Goal: Check status: Check status

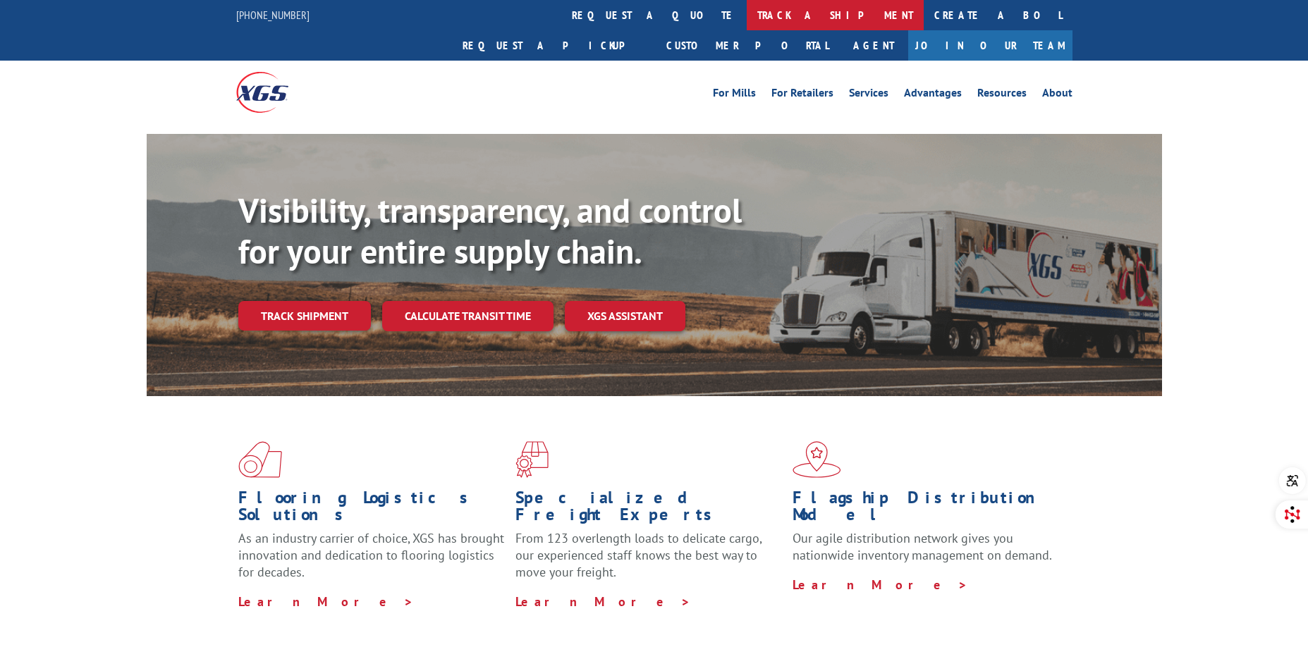
click at [747, 18] on link "track a shipment" at bounding box center [835, 15] width 177 height 30
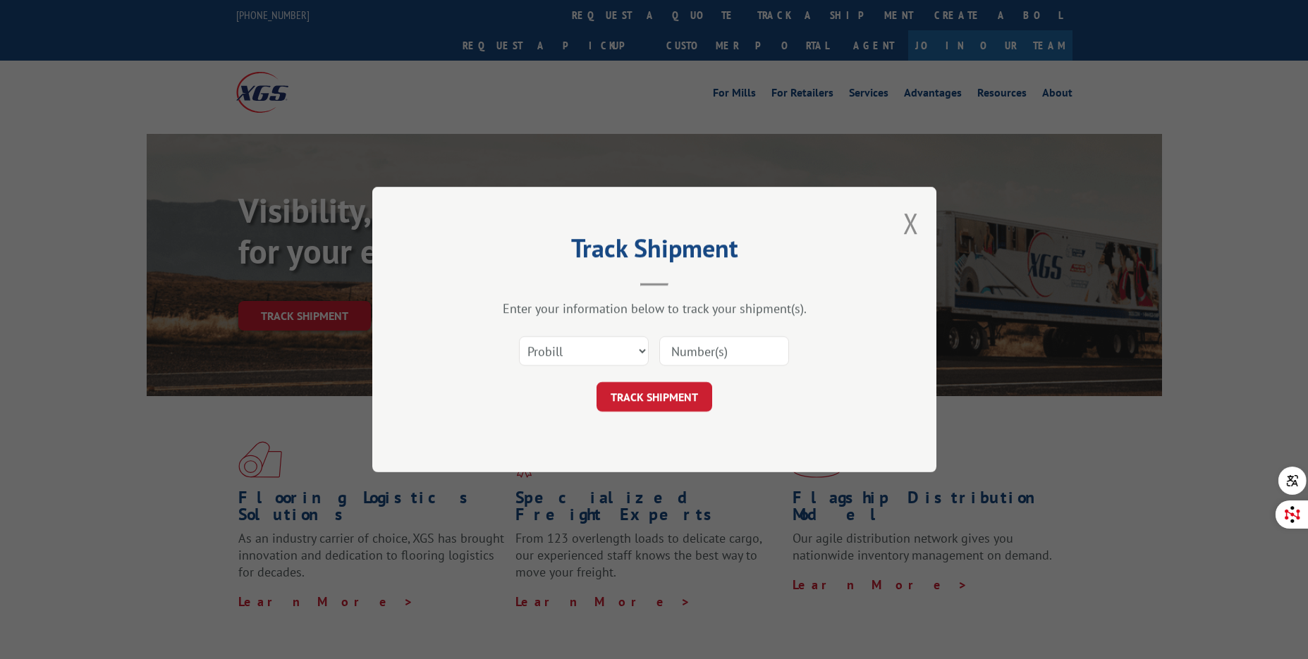
click at [706, 357] on input at bounding box center [724, 351] width 130 height 30
paste input "17501709"
type input "17501709"
click at [671, 399] on button "TRACK SHIPMENT" at bounding box center [654, 397] width 116 height 30
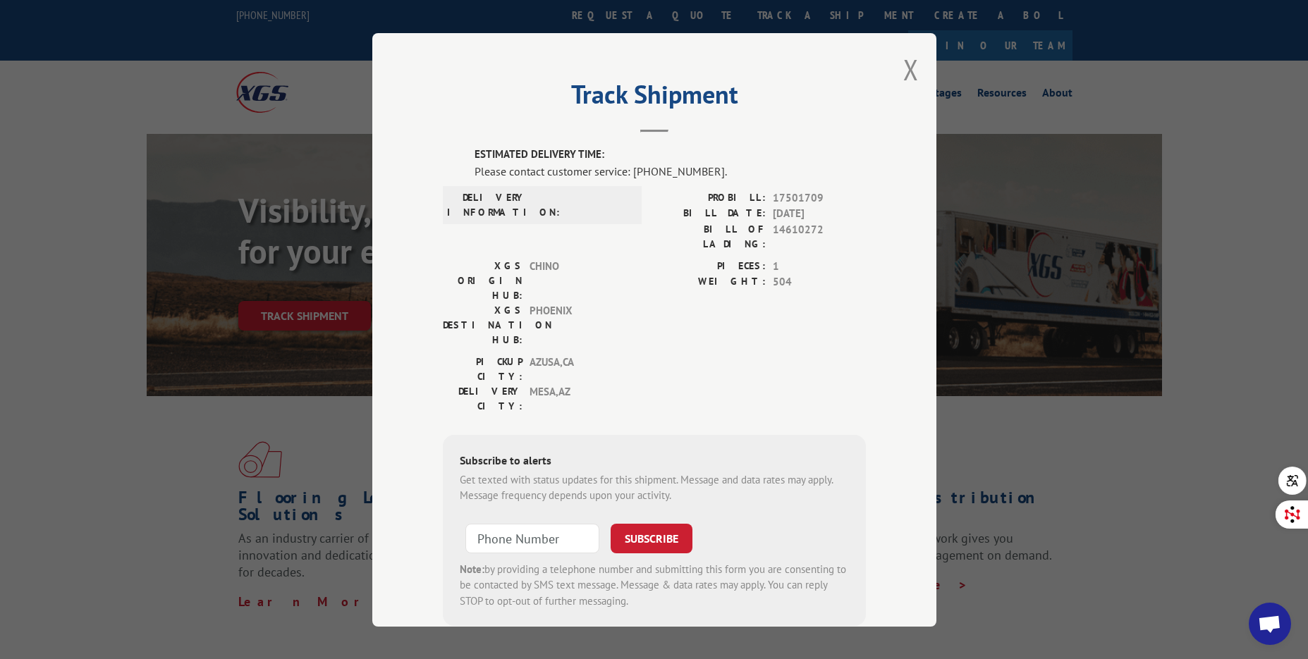
click at [796, 228] on span "14610272" at bounding box center [819, 236] width 93 height 30
click at [669, 168] on div "Please contact customer service: [PHONE_NUMBER]." at bounding box center [669, 170] width 391 height 17
click at [630, 132] on header "Track Shipment" at bounding box center [654, 109] width 423 height 48
click at [641, 130] on hr at bounding box center [654, 131] width 28 height 3
click at [550, 302] on span "PHOENIX" at bounding box center [576, 324] width 95 height 44
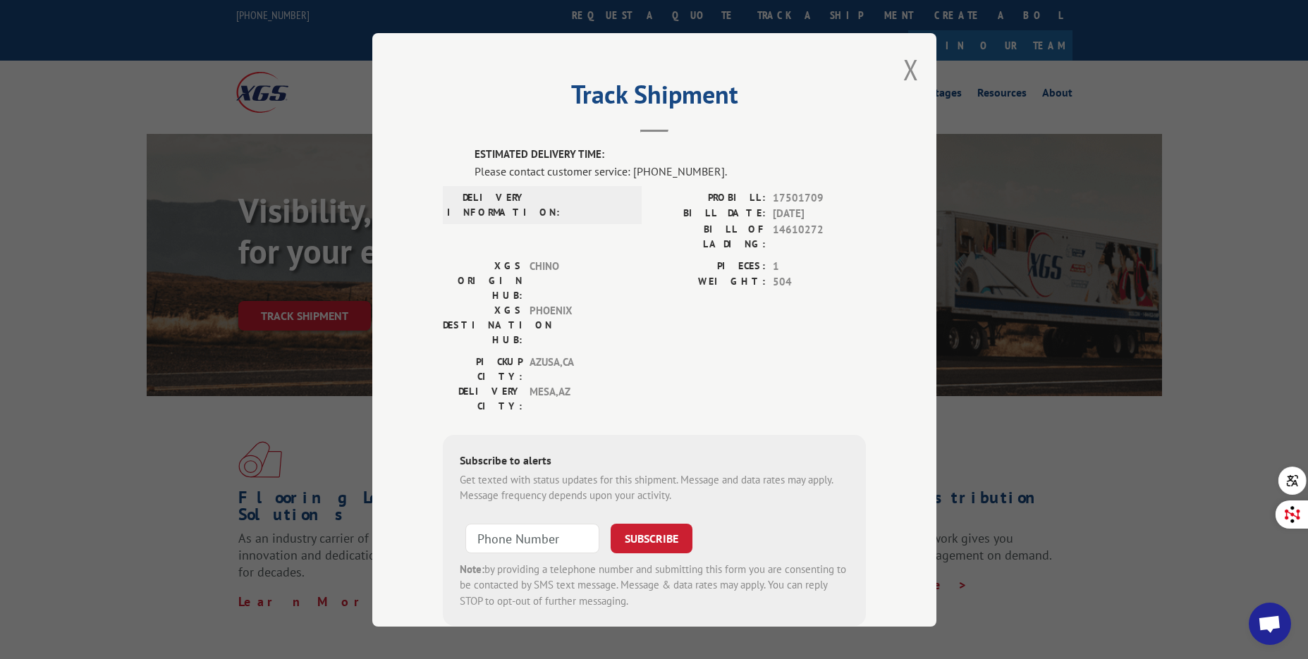
click at [519, 258] on div "XGS ORIGIN HUB: CHINO" at bounding box center [538, 280] width 190 height 44
drag, startPoint x: 492, startPoint y: 315, endPoint x: 503, endPoint y: 350, distance: 37.0
click at [494, 383] on label "DELIVERY CITY:" at bounding box center [483, 398] width 80 height 30
drag, startPoint x: 503, startPoint y: 355, endPoint x: 504, endPoint y: 383, distance: 28.9
click at [504, 434] on div "Subscribe to alerts Get texted with status updates for this shipment. Message a…" at bounding box center [654, 530] width 423 height 192
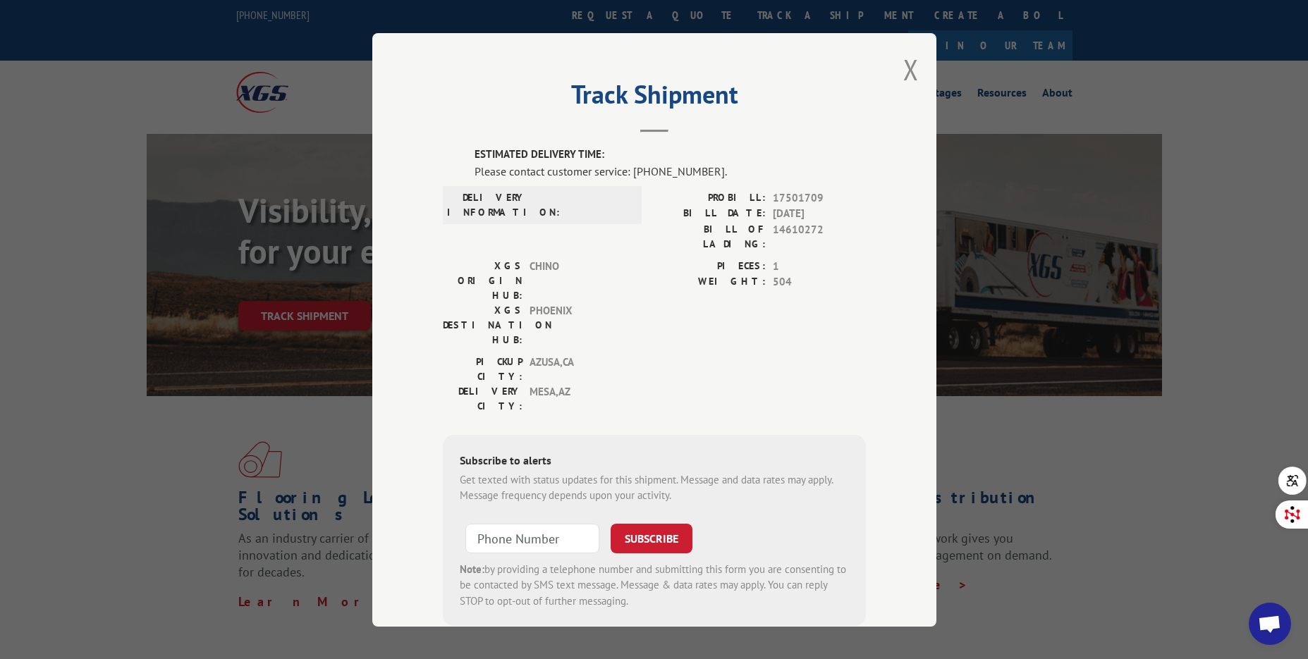
click at [503, 451] on div "Subscribe to alerts" at bounding box center [654, 461] width 389 height 20
click at [556, 451] on div "Subscribe to alerts" at bounding box center [654, 461] width 389 height 20
drag, startPoint x: 760, startPoint y: 302, endPoint x: 775, endPoint y: 260, distance: 44.1
click at [763, 354] on div "PICKUP CITY: [GEOGRAPHIC_DATA] , [GEOGRAPHIC_DATA]: [GEOGRAPHIC_DATA] , [GEOGRA…" at bounding box center [654, 387] width 423 height 66
click at [775, 274] on span "504" at bounding box center [819, 282] width 93 height 16
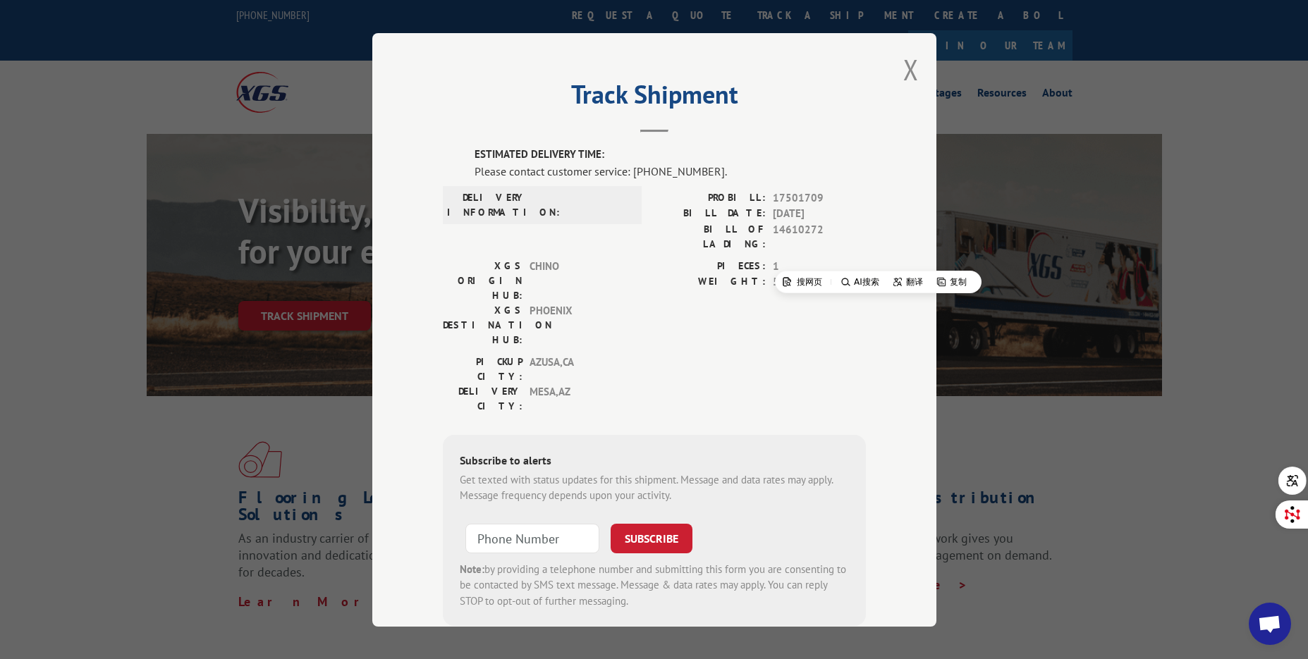
click at [534, 293] on div "XGS ORIGIN HUB: CHINO XGS DESTINATION HUB: [GEOGRAPHIC_DATA]" at bounding box center [538, 306] width 190 height 96
click at [533, 302] on span "PHOENIX" at bounding box center [576, 324] width 95 height 44
click at [903, 75] on button "Close modal" at bounding box center [911, 69] width 16 height 37
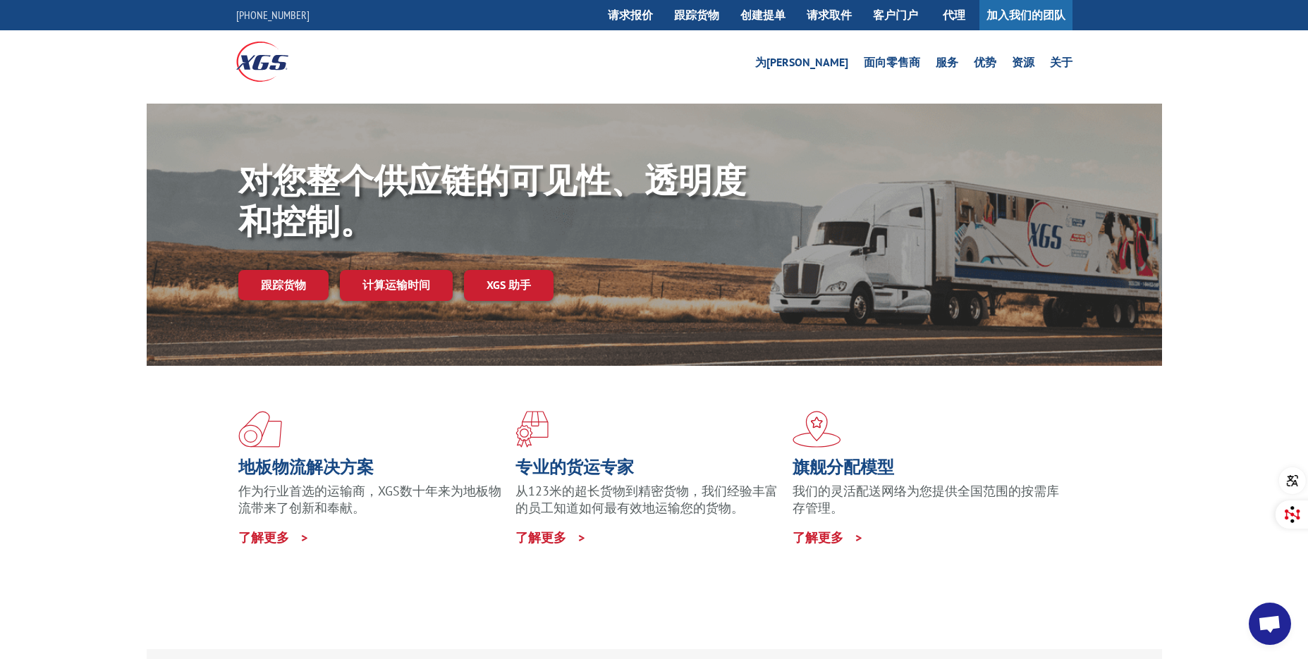
drag, startPoint x: 71, startPoint y: 384, endPoint x: 78, endPoint y: 381, distance: 7.6
click at [72, 384] on div "地板物流解决方案 作为行业首选的运输商，XGS数十年来为地板物流带来了创新和奉献。 了解更多 > 专业的货运专家 从123米的超长货物到精密货物，我们经验丰富…" at bounding box center [654, 507] width 1308 height 283
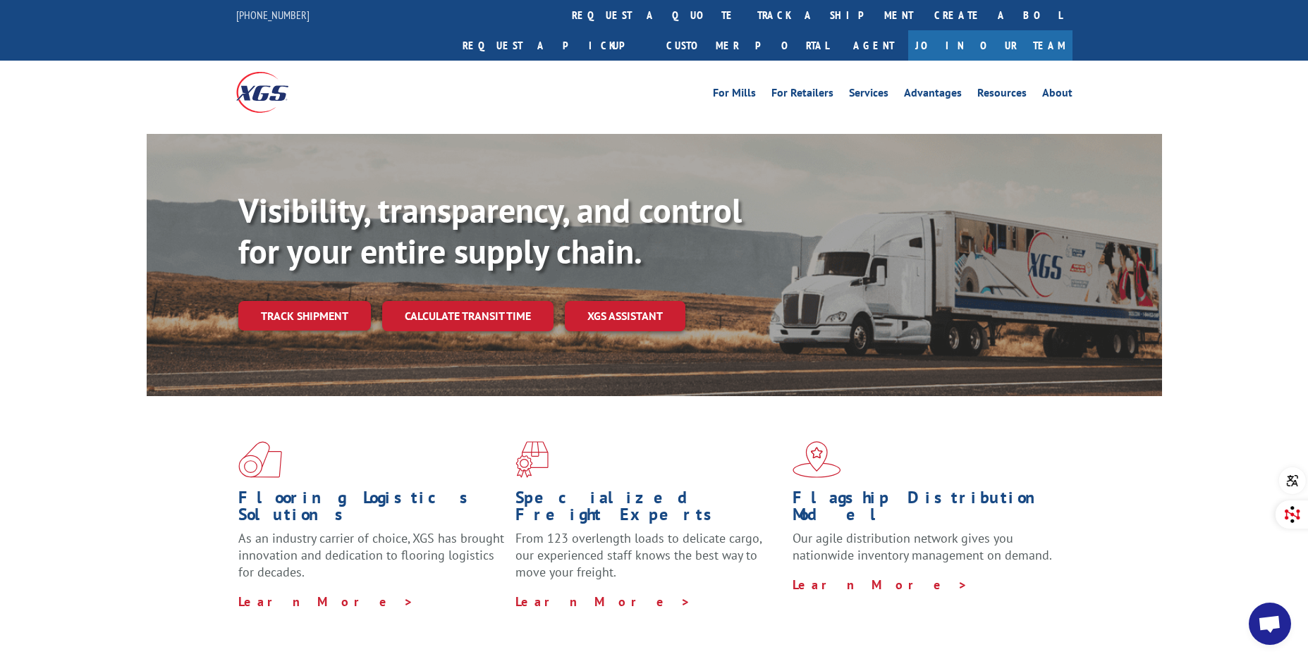
click at [345, 301] on link "Track shipment" at bounding box center [304, 316] width 133 height 30
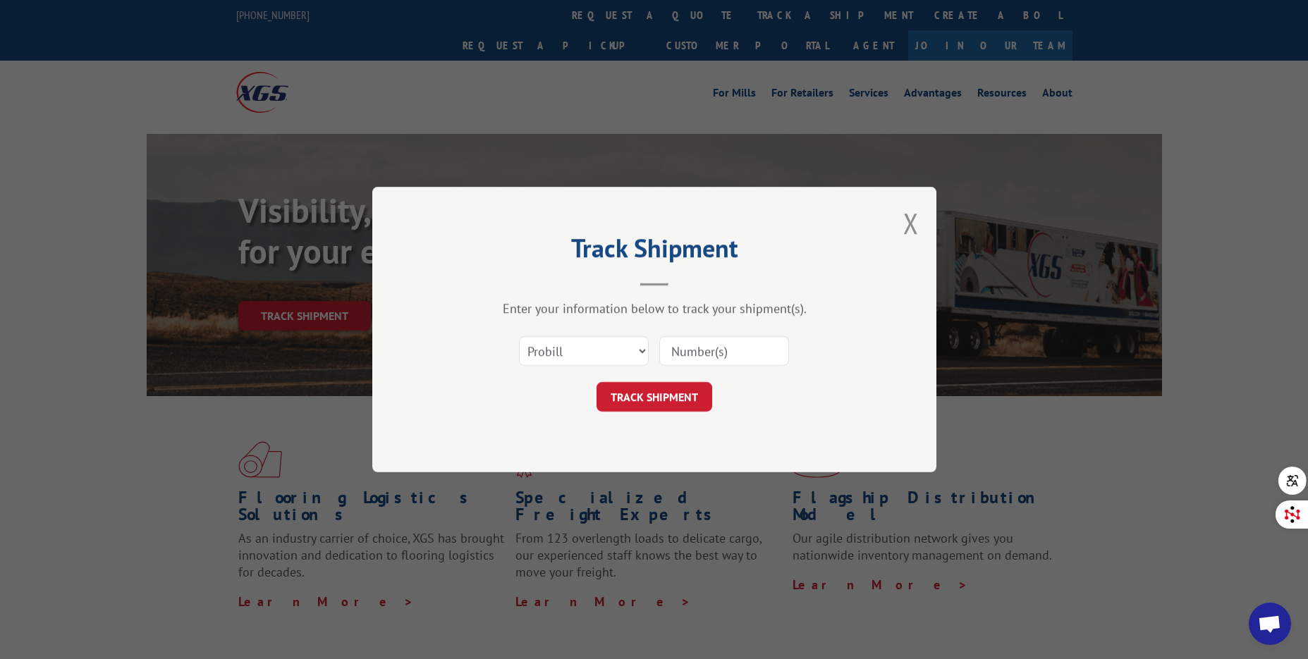
click at [716, 355] on input at bounding box center [724, 351] width 130 height 30
paste input "17501709"
type input "17501709"
click at [646, 398] on button "TRACK SHIPMENT" at bounding box center [654, 397] width 116 height 30
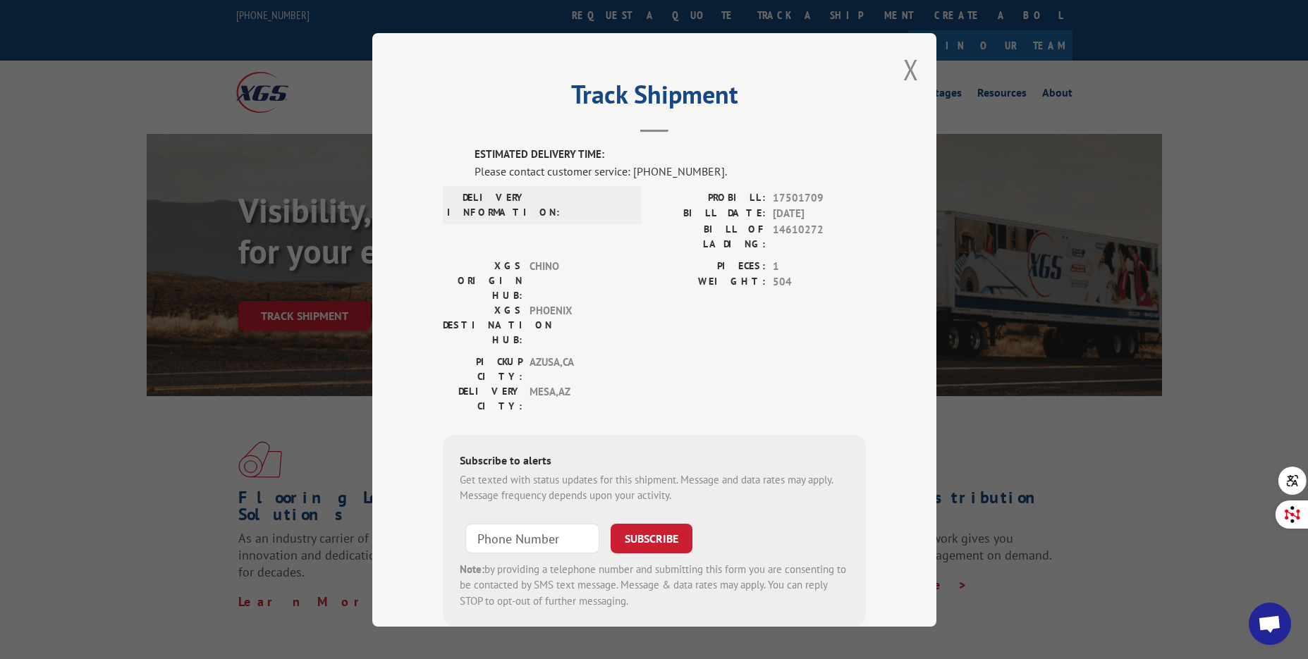
click at [641, 130] on hr at bounding box center [654, 131] width 28 height 3
type input "+1 (___) ___-____"
click at [519, 523] on input "+1 (___) ___-____" at bounding box center [532, 538] width 134 height 30
click at [773, 472] on div "Get texted with status updates for this shipment. Message and data rates may ap…" at bounding box center [654, 488] width 389 height 32
click at [903, 73] on button "Close modal" at bounding box center [911, 69] width 16 height 37
